Goal: Use online tool/utility: Utilize a website feature to perform a specific function

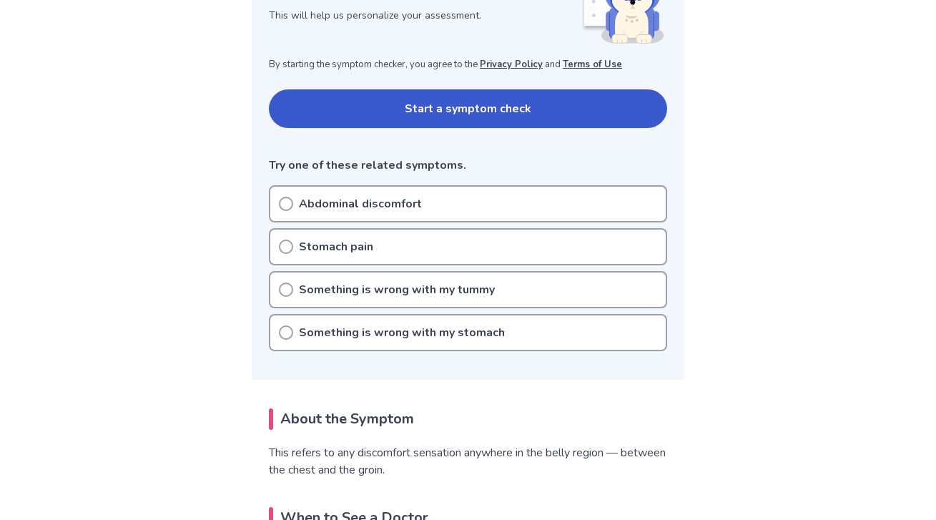
scroll to position [244, 0]
click at [439, 120] on button "Start a symptom check" at bounding box center [468, 108] width 398 height 39
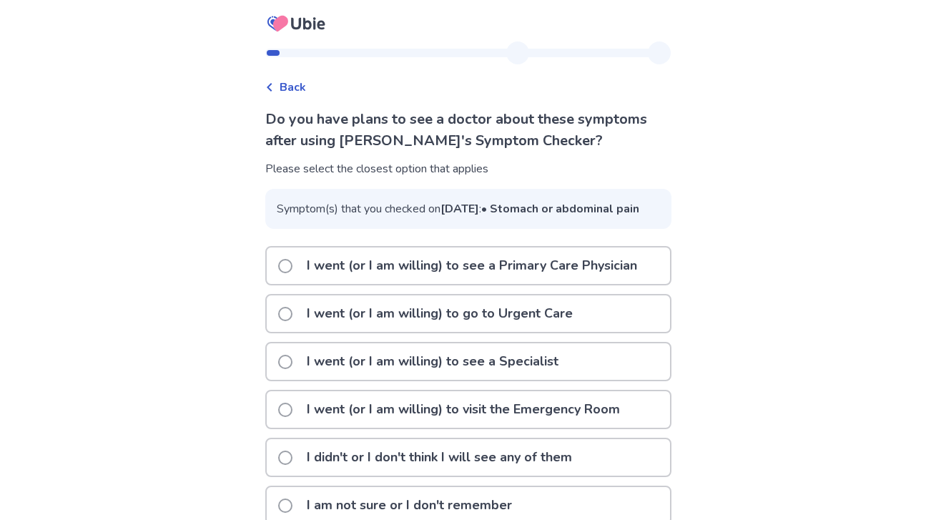
click at [440, 284] on p "I went (or I am willing) to see a Primary Care Physician" at bounding box center [471, 265] width 347 height 36
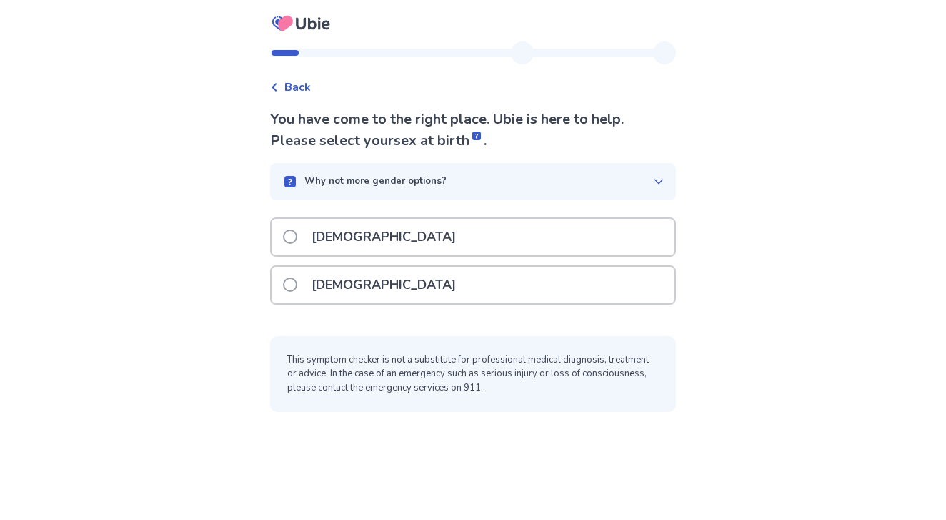
click at [440, 301] on div "[DEMOGRAPHIC_DATA]" at bounding box center [473, 285] width 403 height 36
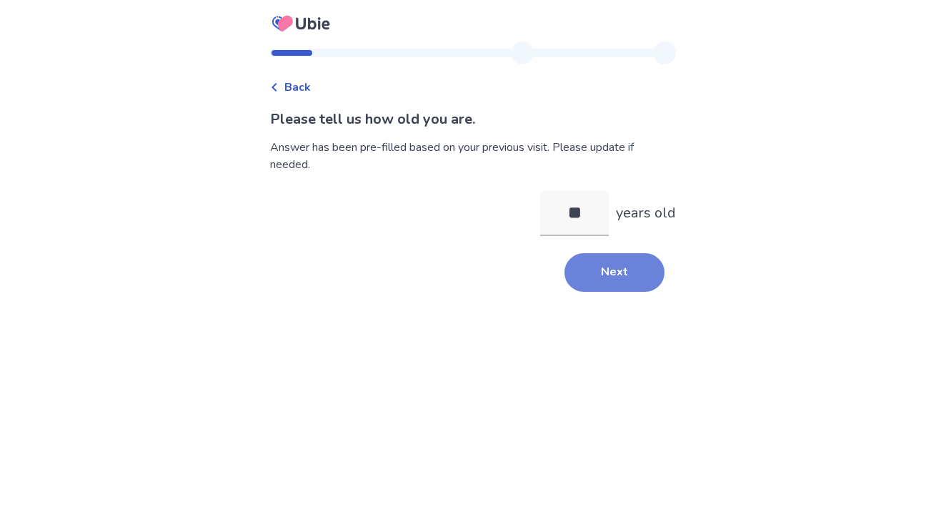
click at [623, 271] on button "Next" at bounding box center [615, 272] width 100 height 39
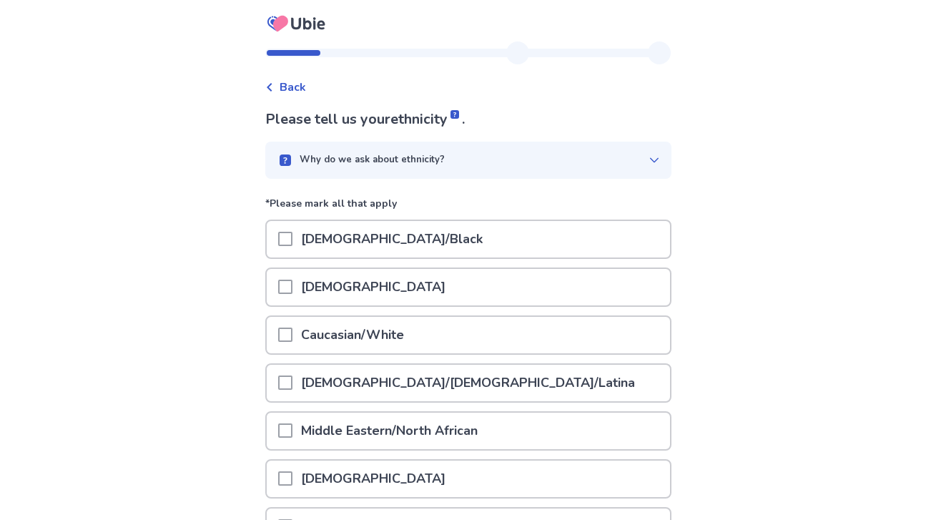
click at [595, 339] on div "Caucasian/White" at bounding box center [468, 335] width 403 height 36
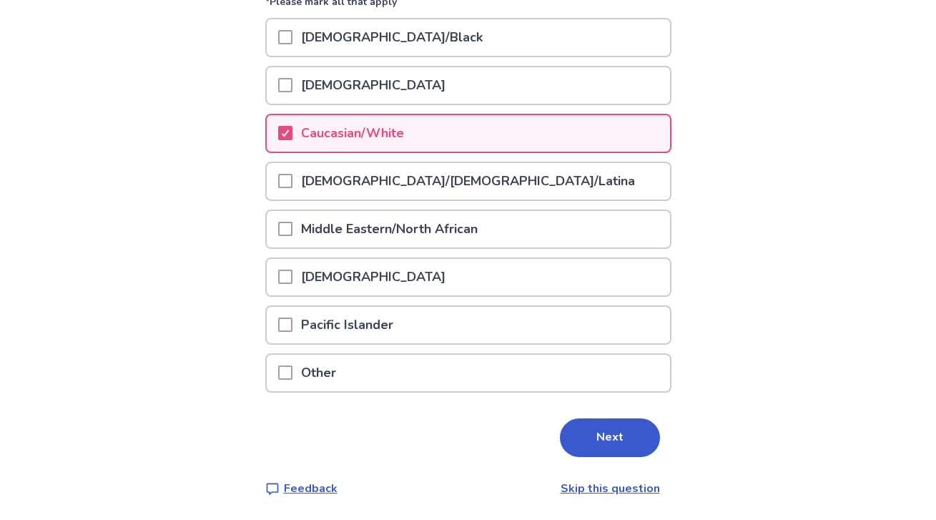
scroll to position [201, 0]
click at [628, 436] on button "Next" at bounding box center [610, 438] width 100 height 39
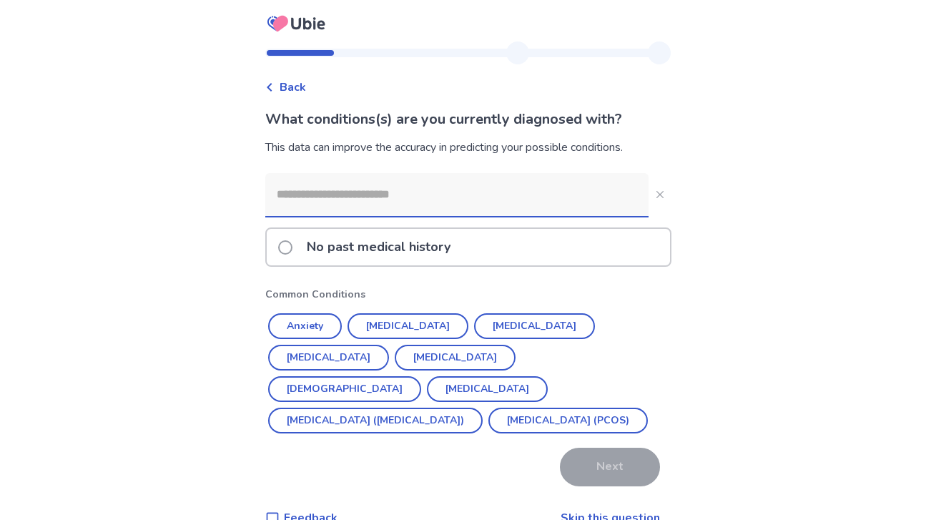
click at [515, 197] on input at bounding box center [456, 194] width 383 height 43
click at [316, 330] on button "Anxiety" at bounding box center [305, 326] width 74 height 26
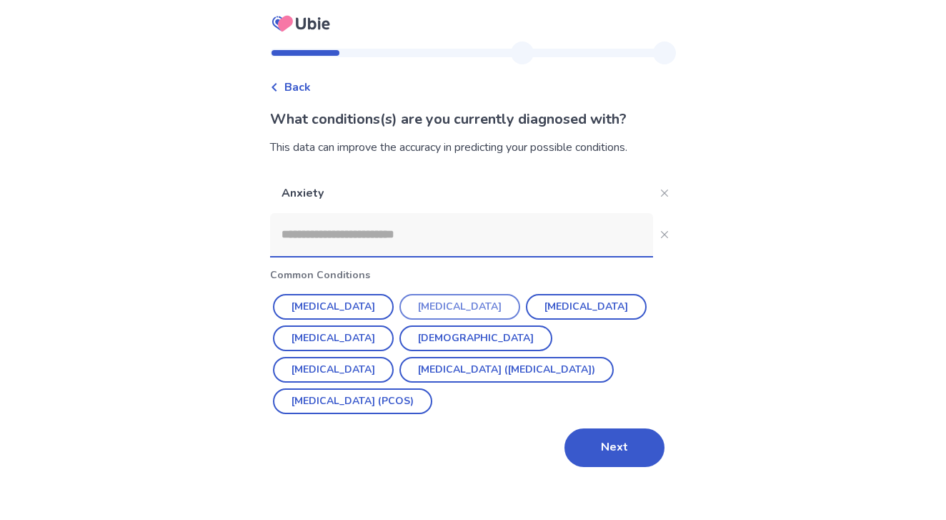
click at [453, 310] on button "Depression" at bounding box center [460, 307] width 121 height 26
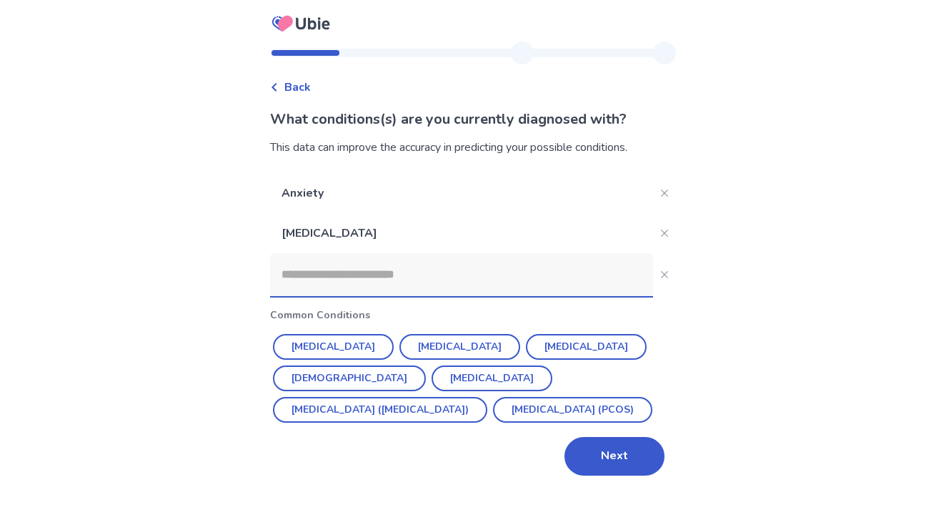
click at [515, 269] on input at bounding box center [461, 274] width 383 height 43
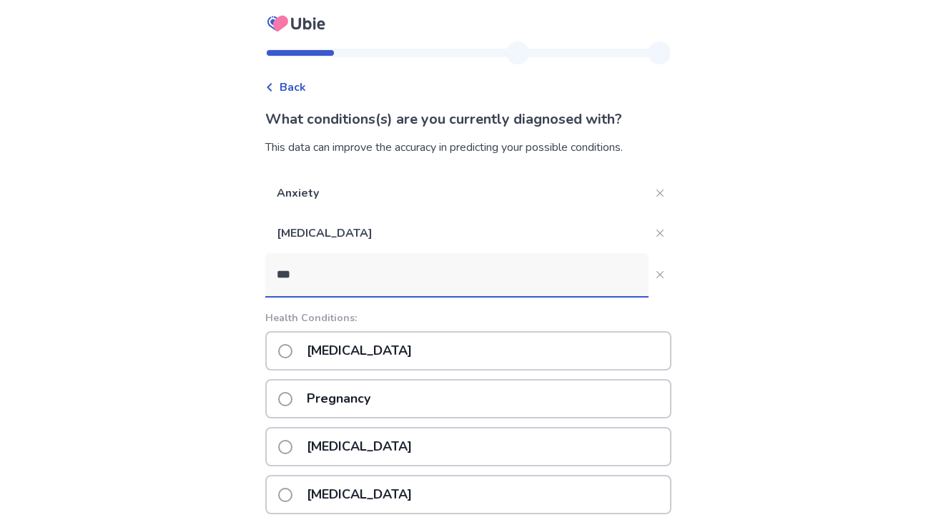
type input "***"
click at [468, 498] on div "Prediabetes" at bounding box center [468, 494] width 406 height 39
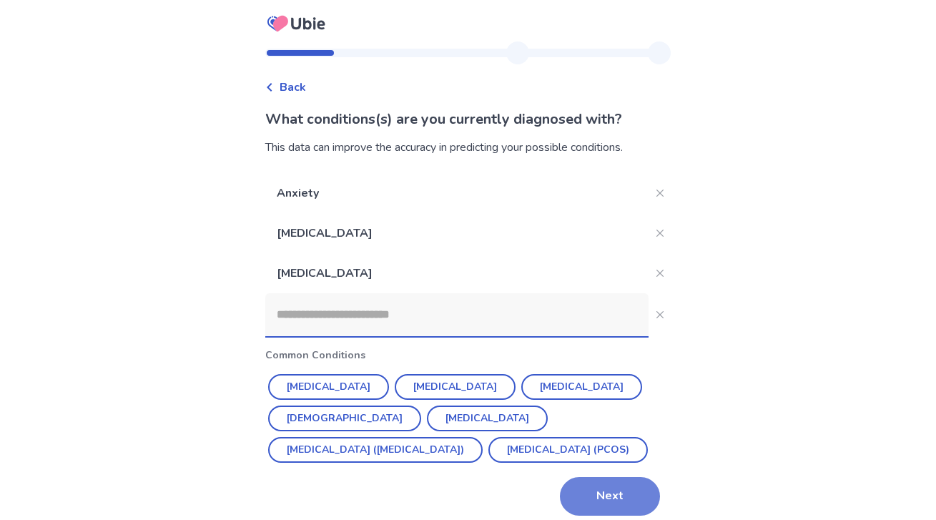
click at [596, 495] on button "Next" at bounding box center [610, 496] width 100 height 39
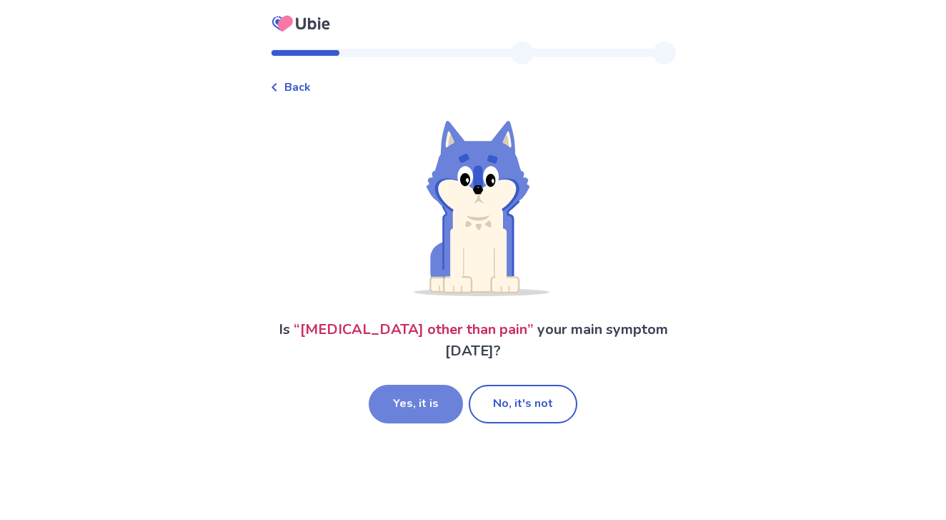
click at [439, 392] on button "Yes, it is" at bounding box center [416, 404] width 94 height 39
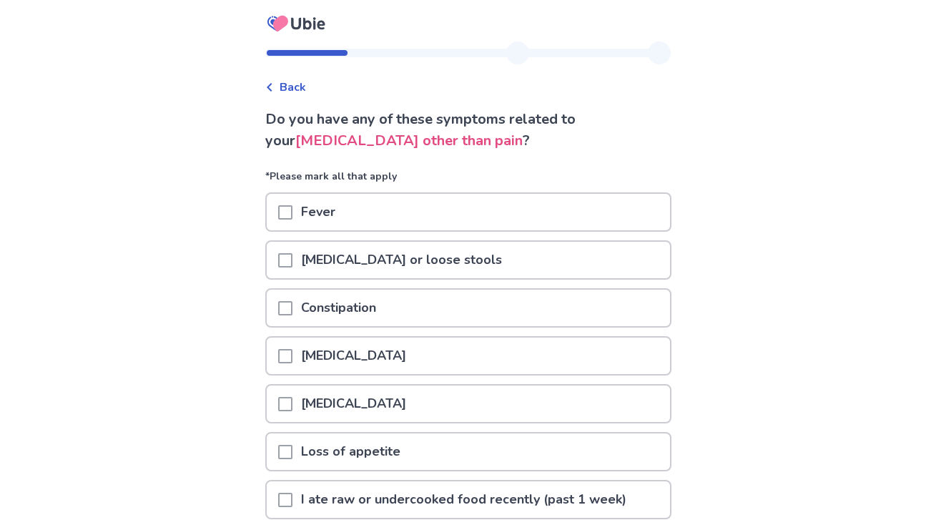
click at [483, 262] on div "Diarrhea or loose stools" at bounding box center [468, 260] width 403 height 36
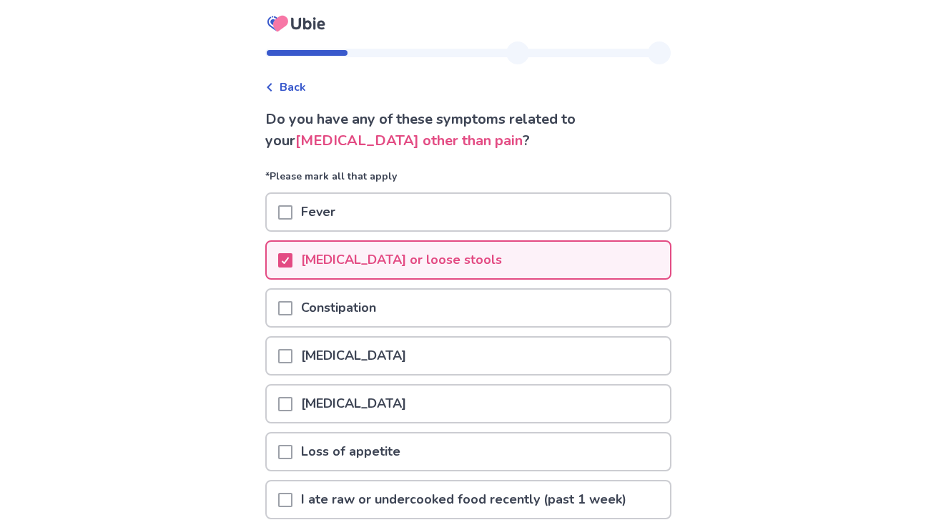
click at [431, 310] on div "Constipation" at bounding box center [468, 308] width 403 height 36
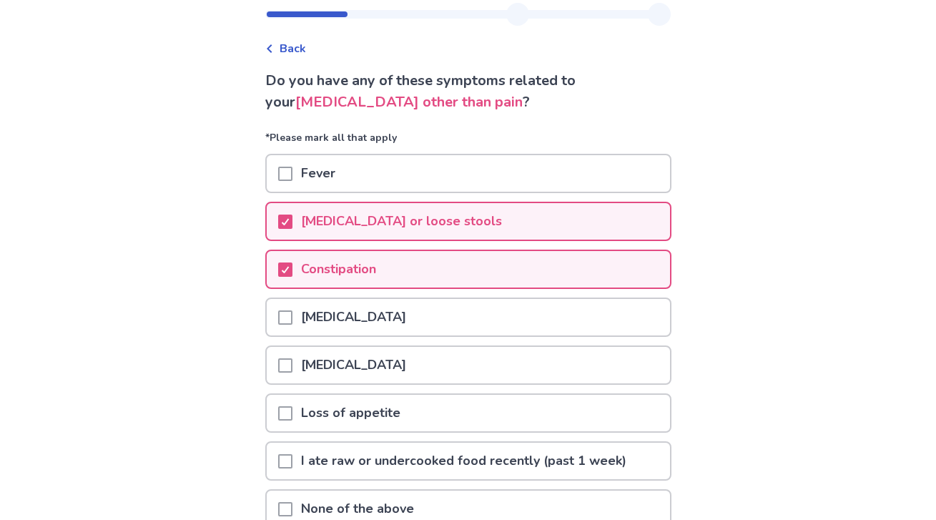
scroll to position [42, 0]
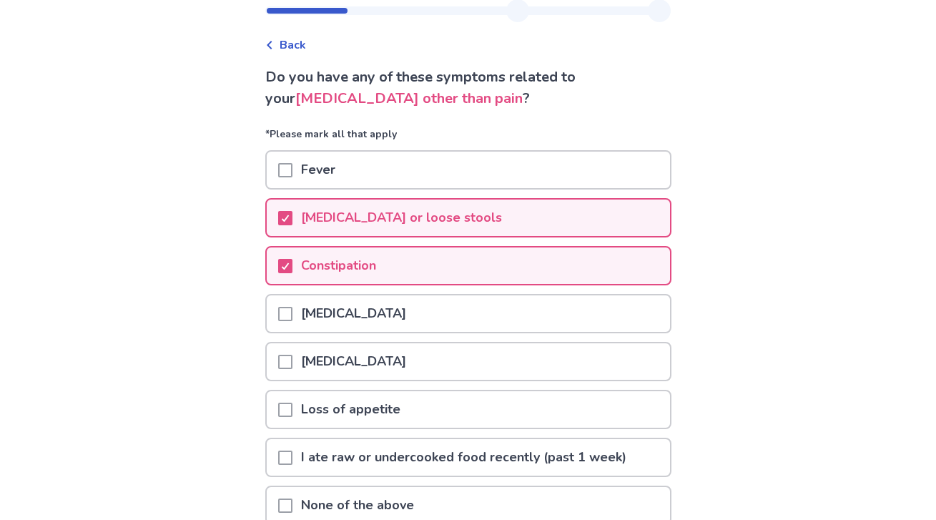
click at [416, 417] on div "Loss of appetite" at bounding box center [468, 409] width 403 height 36
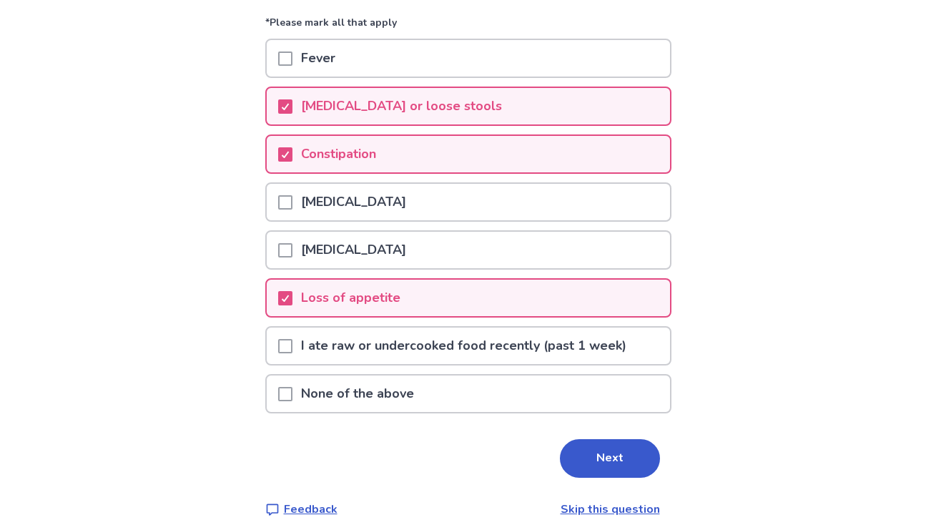
scroll to position [154, 0]
click at [597, 465] on button "Next" at bounding box center [610, 458] width 100 height 39
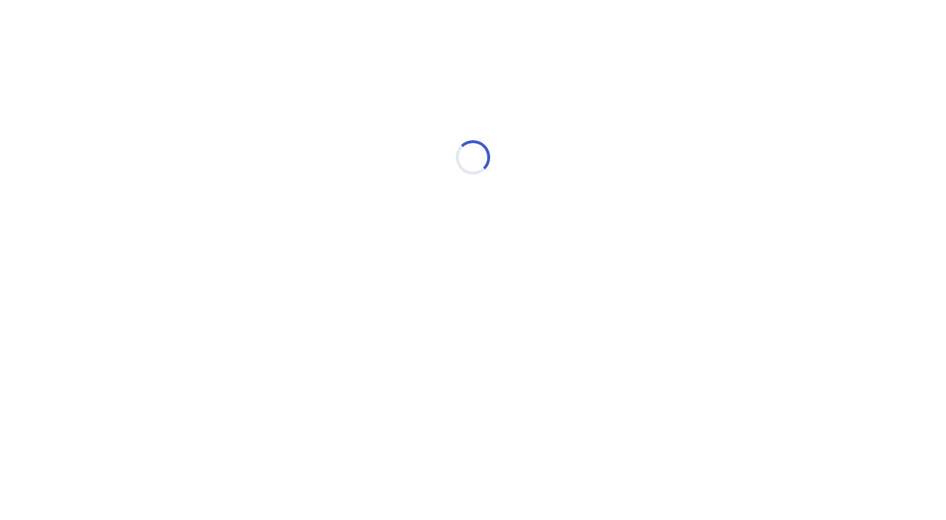
select select "*"
